Goal: Transaction & Acquisition: Purchase product/service

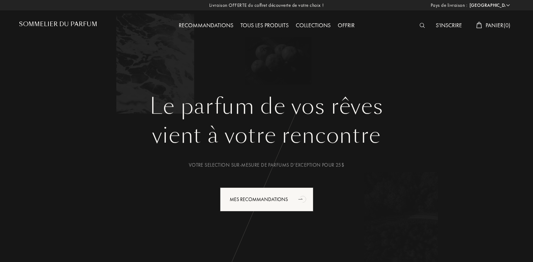
select select "FR"
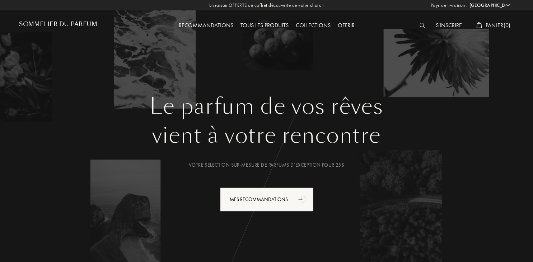
click at [261, 22] on div "Tous les produits" at bounding box center [264, 25] width 55 height 9
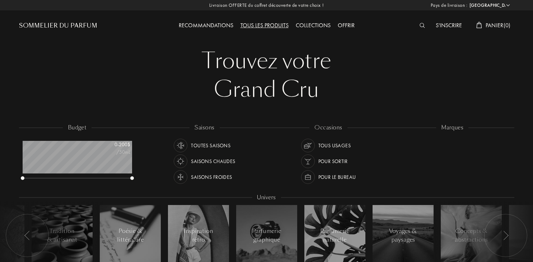
select select "FR"
click at [400, 141] on div at bounding box center [399, 143] width 6 height 6
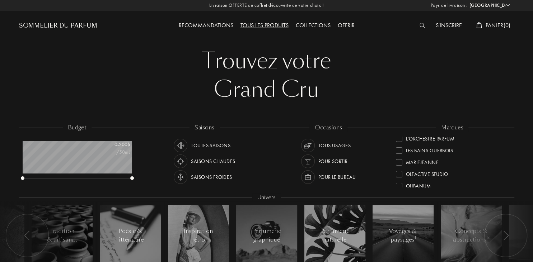
scroll to position [184, 0]
click at [397, 172] on div at bounding box center [399, 172] width 6 height 6
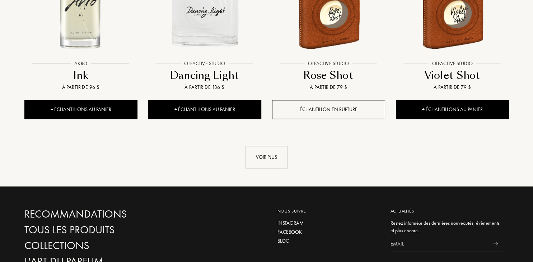
scroll to position [765, 0]
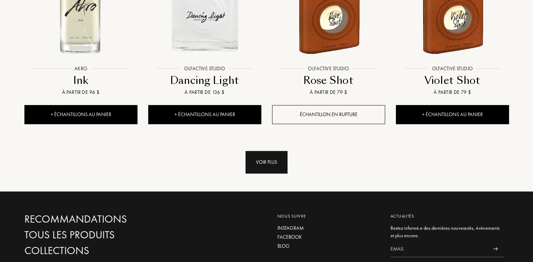
click at [272, 160] on div "Voir plus" at bounding box center [266, 162] width 42 height 23
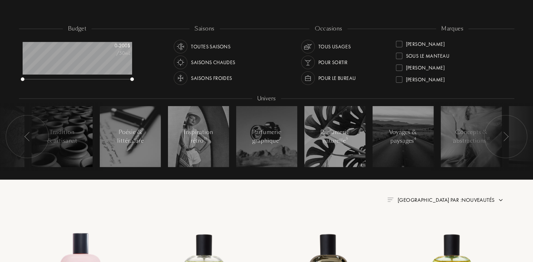
scroll to position [61, 0]
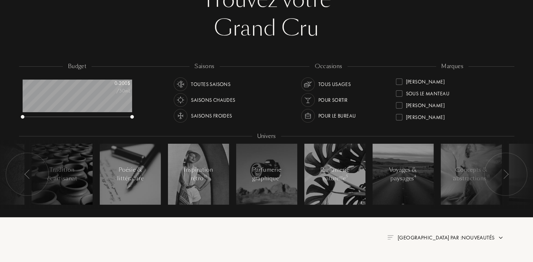
click at [399, 79] on div at bounding box center [399, 82] width 6 height 6
click at [401, 106] on div at bounding box center [399, 107] width 6 height 6
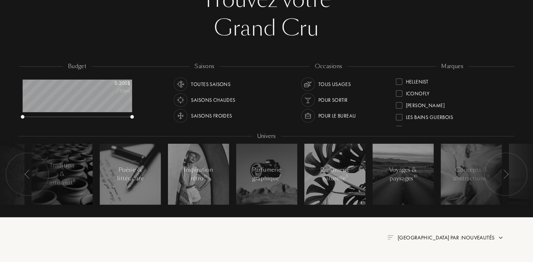
scroll to position [179, 0]
click at [400, 101] on div at bounding box center [399, 103] width 6 height 6
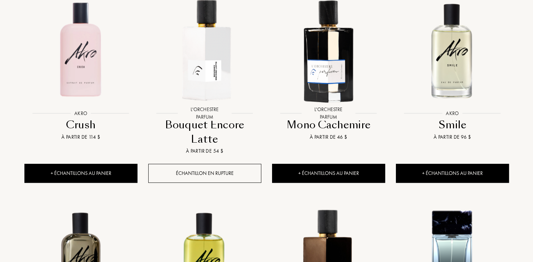
scroll to position [312, 0]
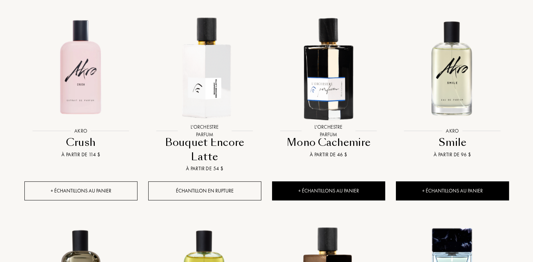
click at [94, 182] on div "+ Échantillons au panier" at bounding box center [80, 191] width 113 height 19
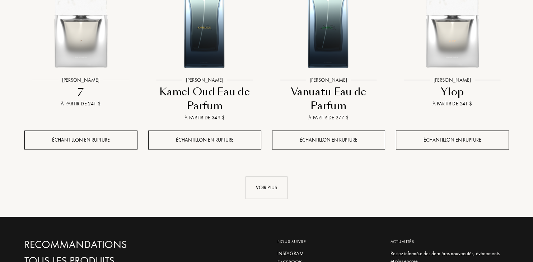
scroll to position [782, 0]
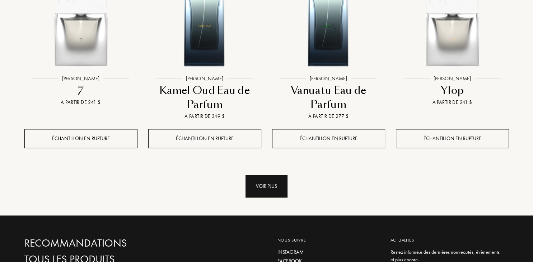
click at [262, 175] on div "Voir plus" at bounding box center [266, 186] width 42 height 23
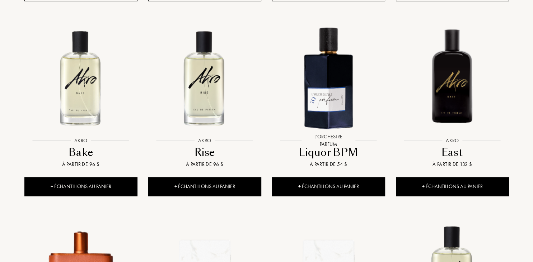
scroll to position [1126, 0]
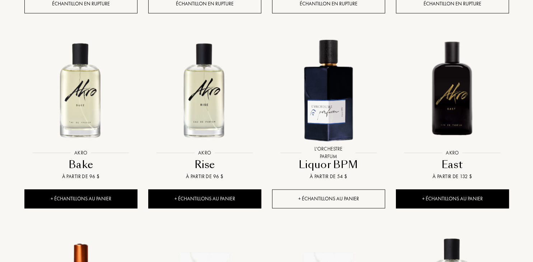
click at [341, 190] on div "+ Échantillons au panier" at bounding box center [328, 199] width 113 height 19
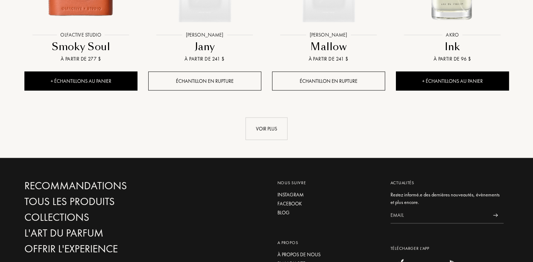
scroll to position [1480, 0]
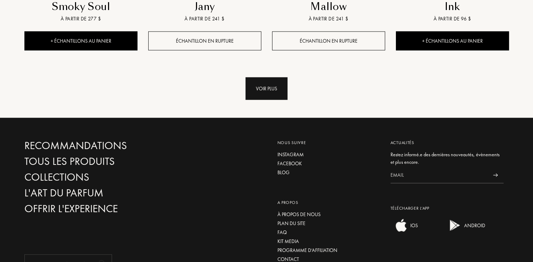
click at [268, 77] on div "Voir plus" at bounding box center [266, 88] width 42 height 23
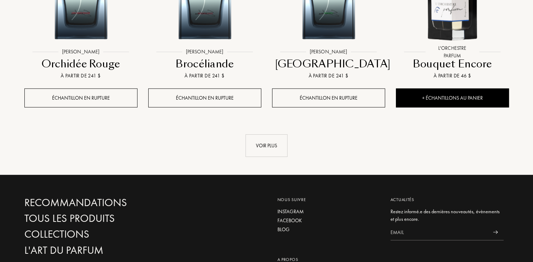
scroll to position [2002, 0]
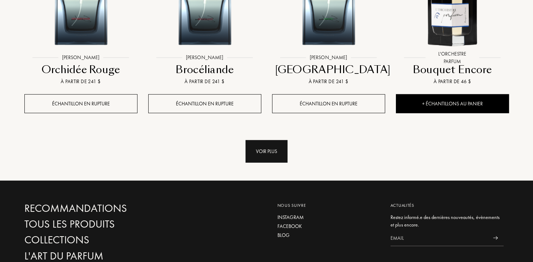
click at [269, 140] on div "Voir plus" at bounding box center [266, 151] width 42 height 23
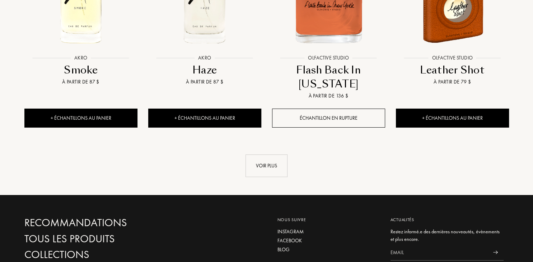
scroll to position [2577, 0]
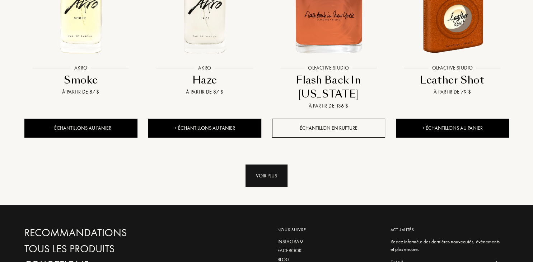
click at [260, 165] on div "Voir plus" at bounding box center [266, 176] width 42 height 23
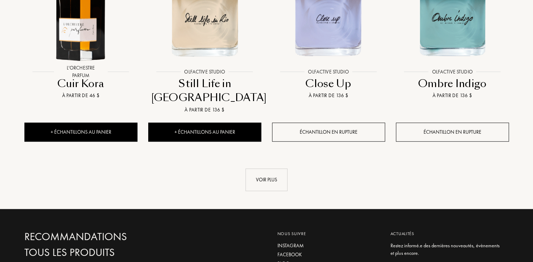
scroll to position [3152, 0]
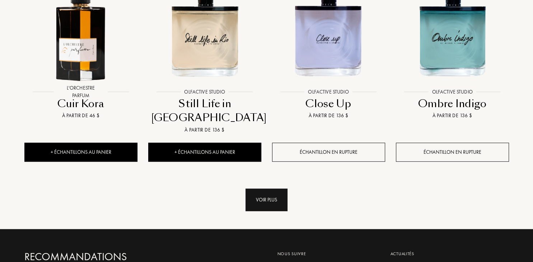
click at [255, 189] on div "Voir plus" at bounding box center [266, 200] width 42 height 23
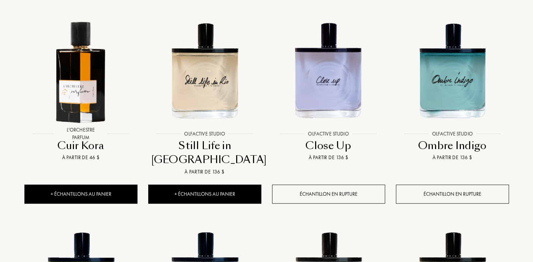
scroll to position [3065, 0]
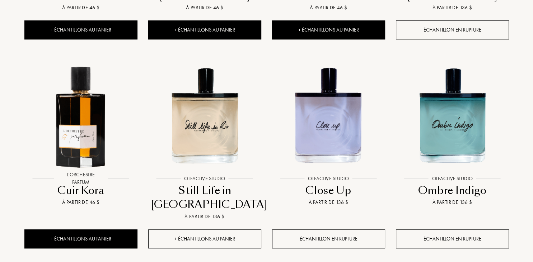
click at [219, 230] on div "+ Échantillons au panier" at bounding box center [204, 239] width 113 height 19
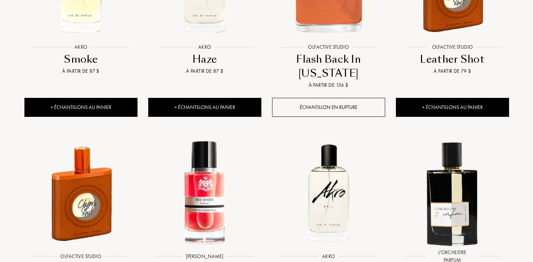
scroll to position [2561, 0]
